Goal: Find specific page/section: Find specific page/section

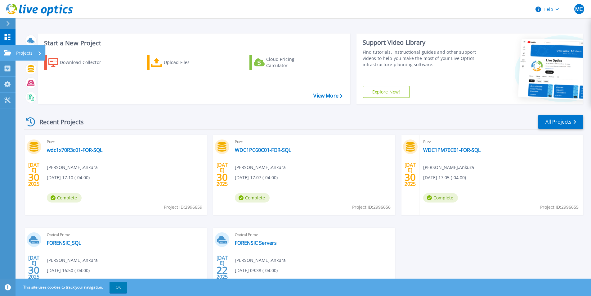
click at [26, 51] on p "Projects" at bounding box center [24, 53] width 16 height 16
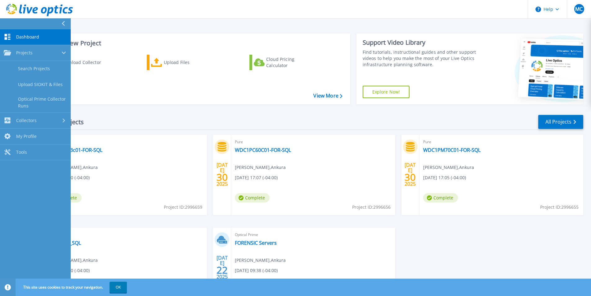
click at [28, 38] on span "Dashboard" at bounding box center [27, 37] width 23 height 6
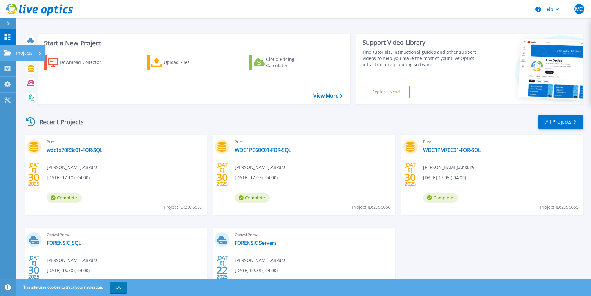
click at [5, 51] on icon at bounding box center [7, 52] width 7 height 5
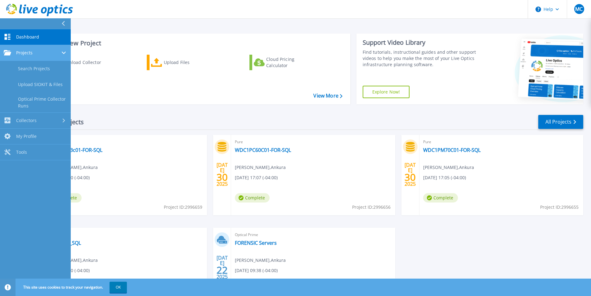
click at [30, 53] on span "Projects" at bounding box center [24, 53] width 16 height 6
click at [29, 53] on span "Projects" at bounding box center [24, 53] width 16 height 6
click at [35, 67] on link "Search Projects" at bounding box center [35, 69] width 71 height 16
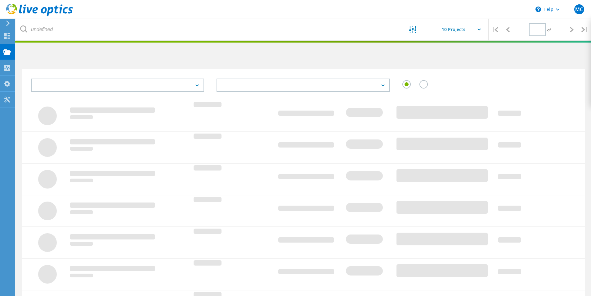
type input "1"
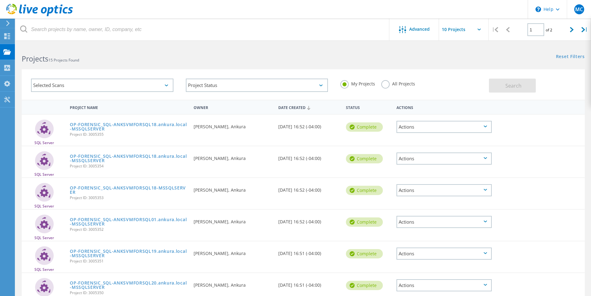
scroll to position [31, 0]
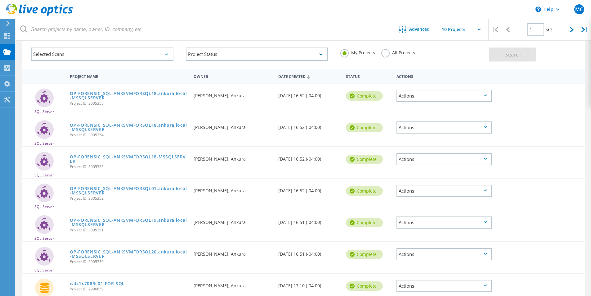
click at [124, 52] on div "Selected Scans" at bounding box center [102, 53] width 142 height 13
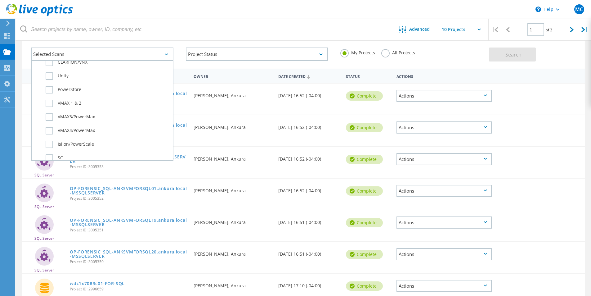
scroll to position [217, 0]
click at [81, 83] on label "Isilon/PowerScale" at bounding box center [108, 82] width 124 height 7
click at [0, 0] on input "Isilon/PowerScale" at bounding box center [0, 0] width 0 height 0
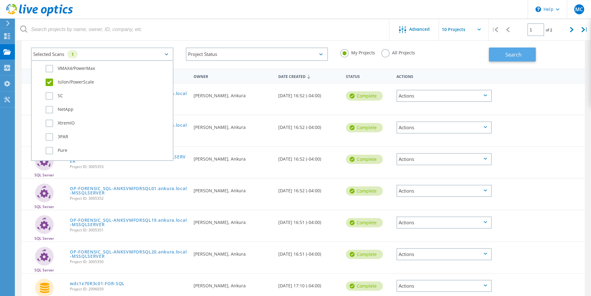
click at [505, 53] on button "Search" at bounding box center [512, 54] width 47 height 14
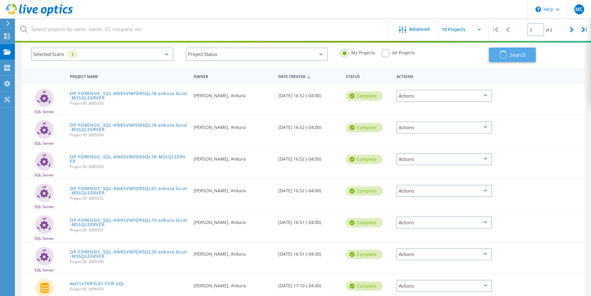
scroll to position [17, 0]
